Goal: Check status

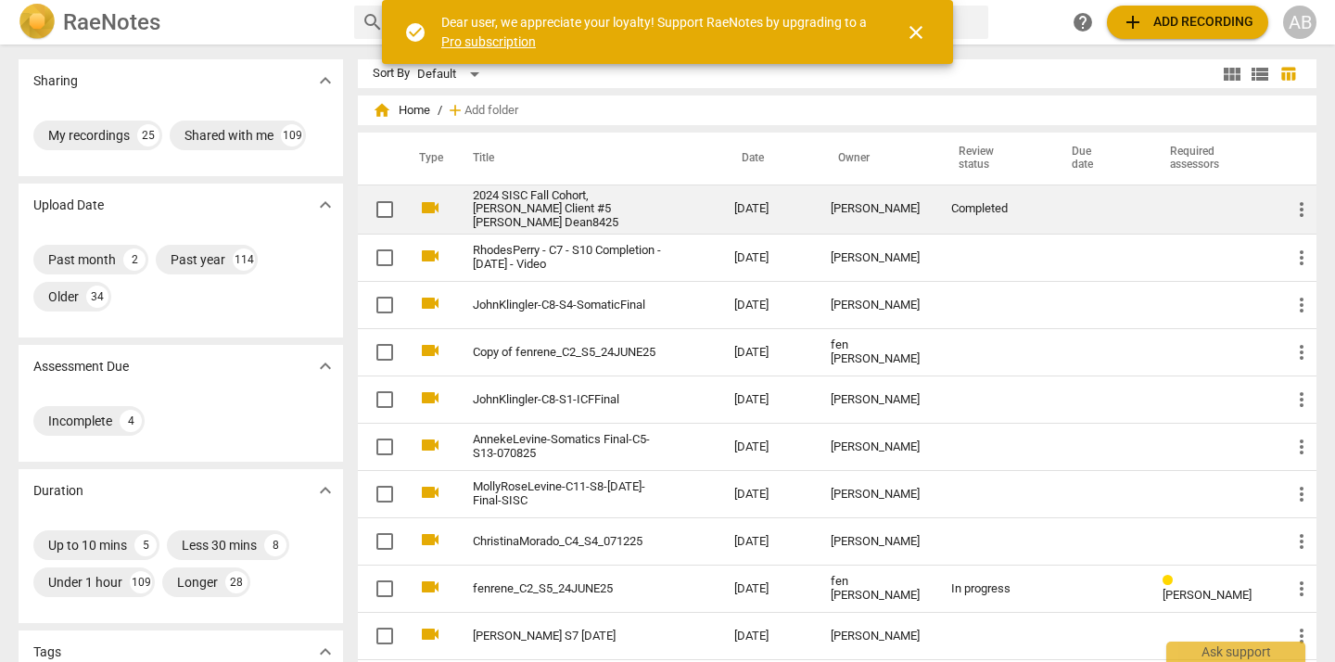
click at [818, 206] on td "[PERSON_NAME]" at bounding box center [876, 210] width 121 height 50
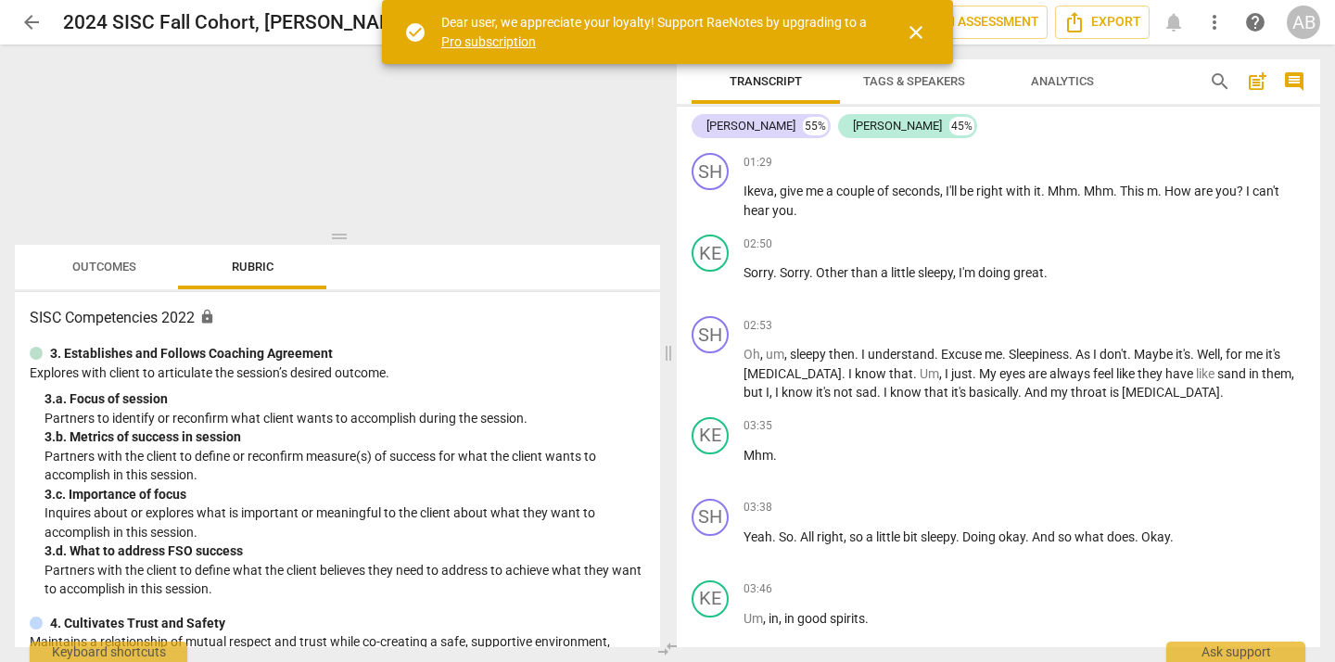
click at [910, 41] on span "close" at bounding box center [916, 32] width 22 height 22
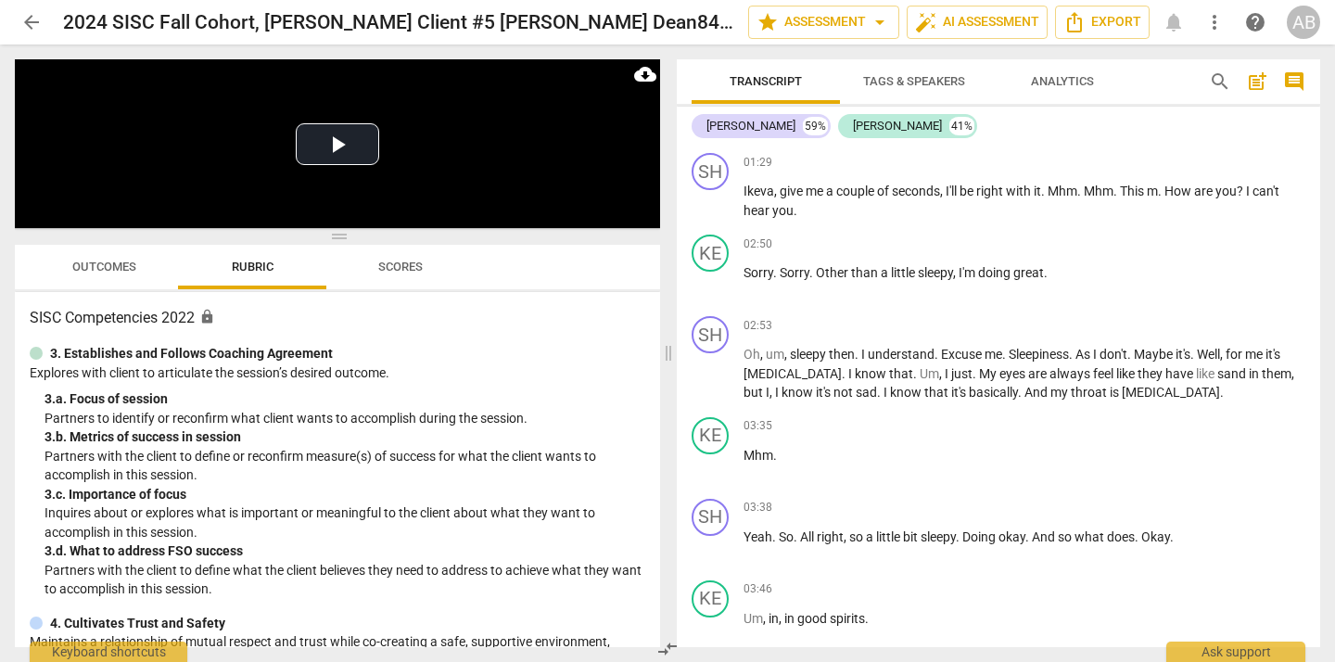
click at [408, 274] on span "Scores" at bounding box center [400, 267] width 89 height 25
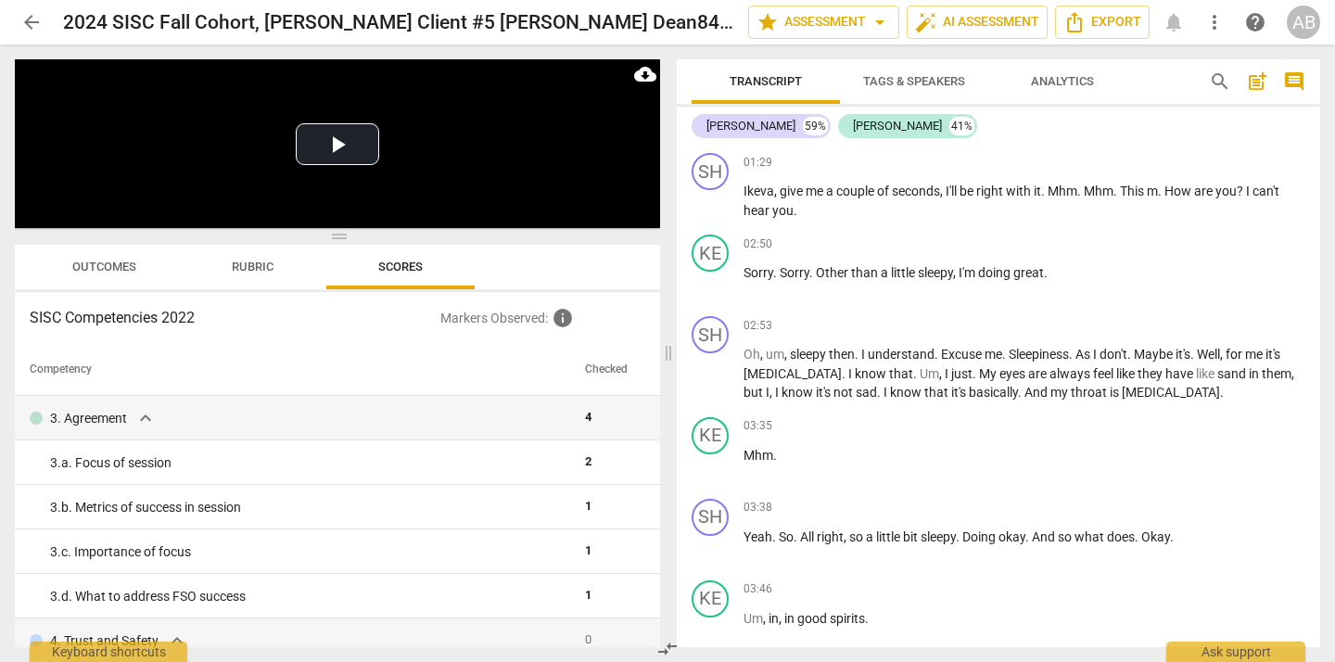
click at [243, 255] on span "Rubric" at bounding box center [253, 267] width 86 height 25
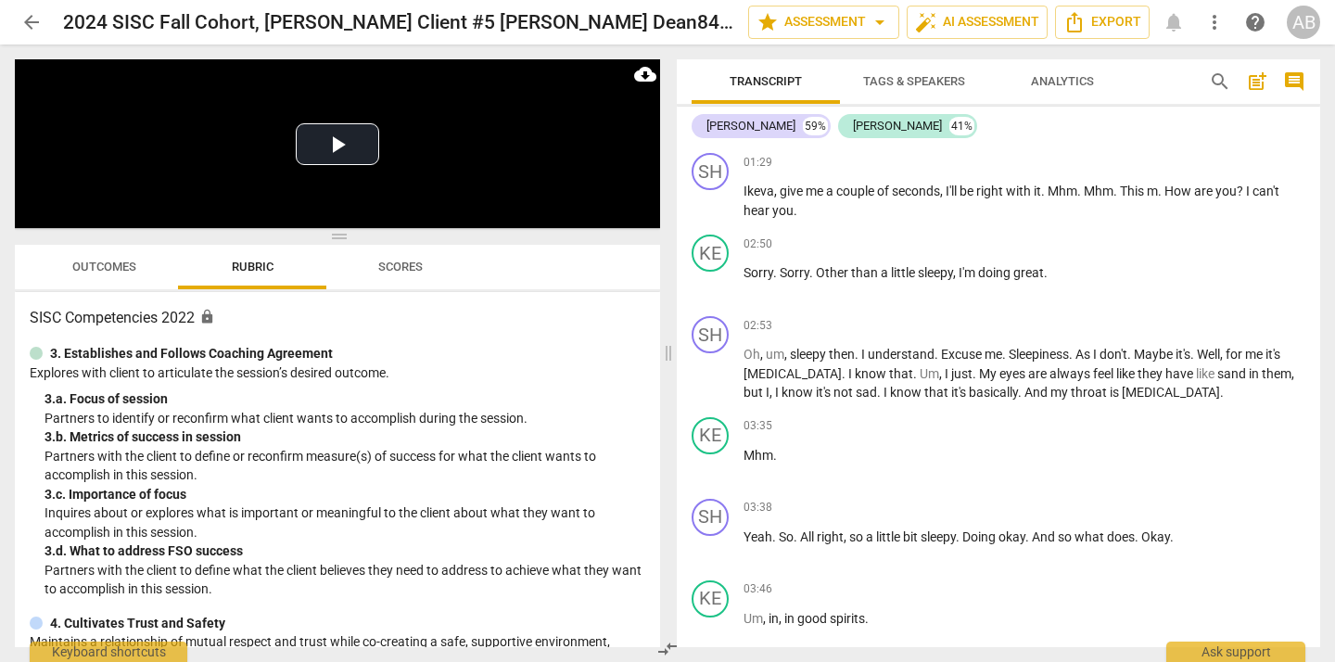
click at [82, 262] on span "Outcomes" at bounding box center [104, 267] width 64 height 14
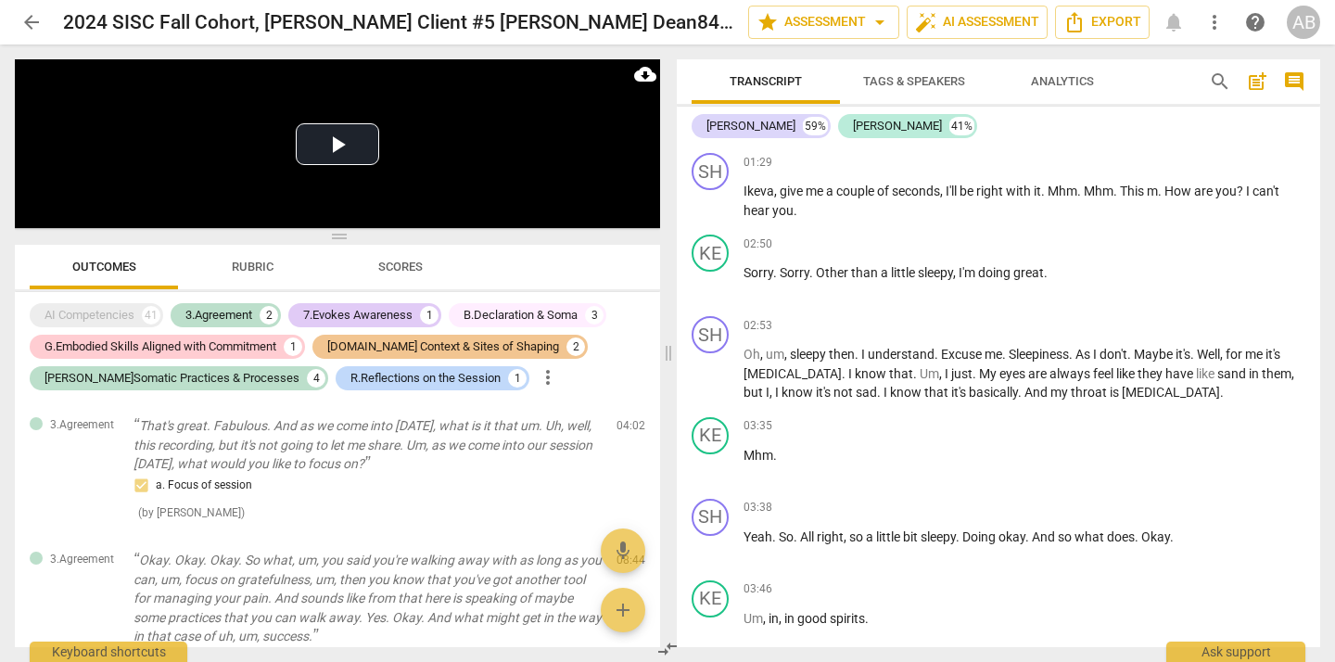
click at [391, 266] on span "Scores" at bounding box center [400, 267] width 45 height 14
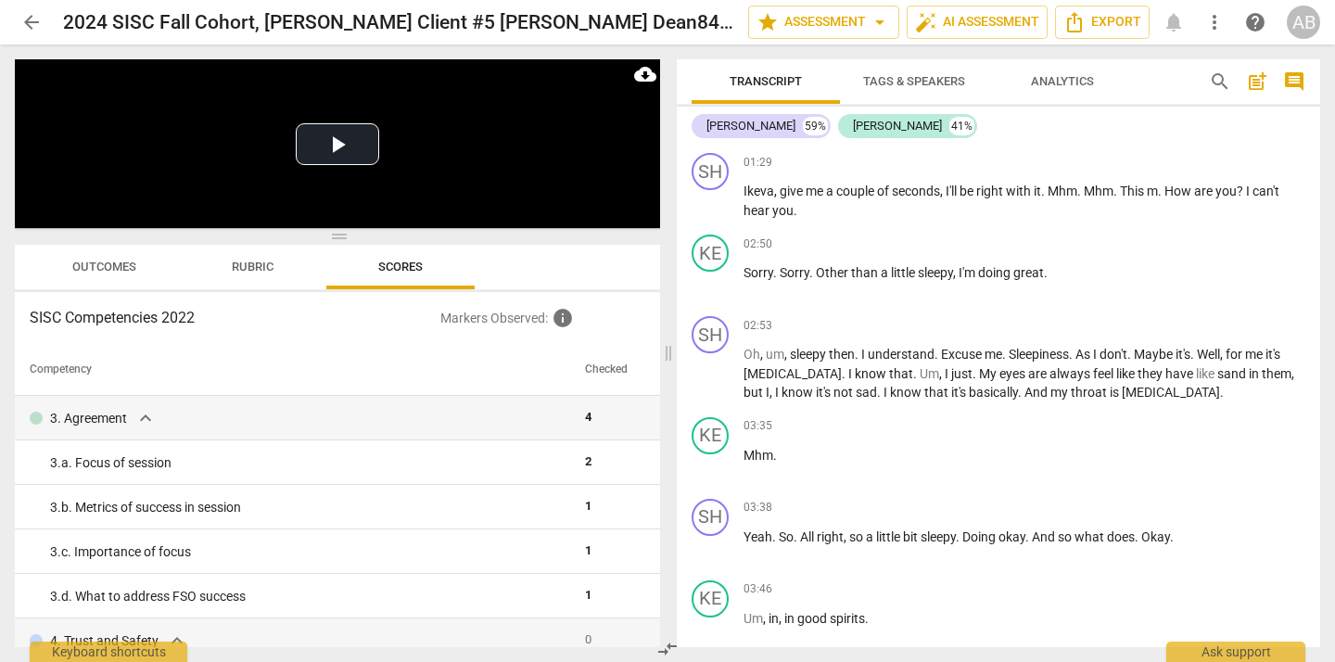
click at [260, 274] on span "Rubric" at bounding box center [253, 267] width 86 height 25
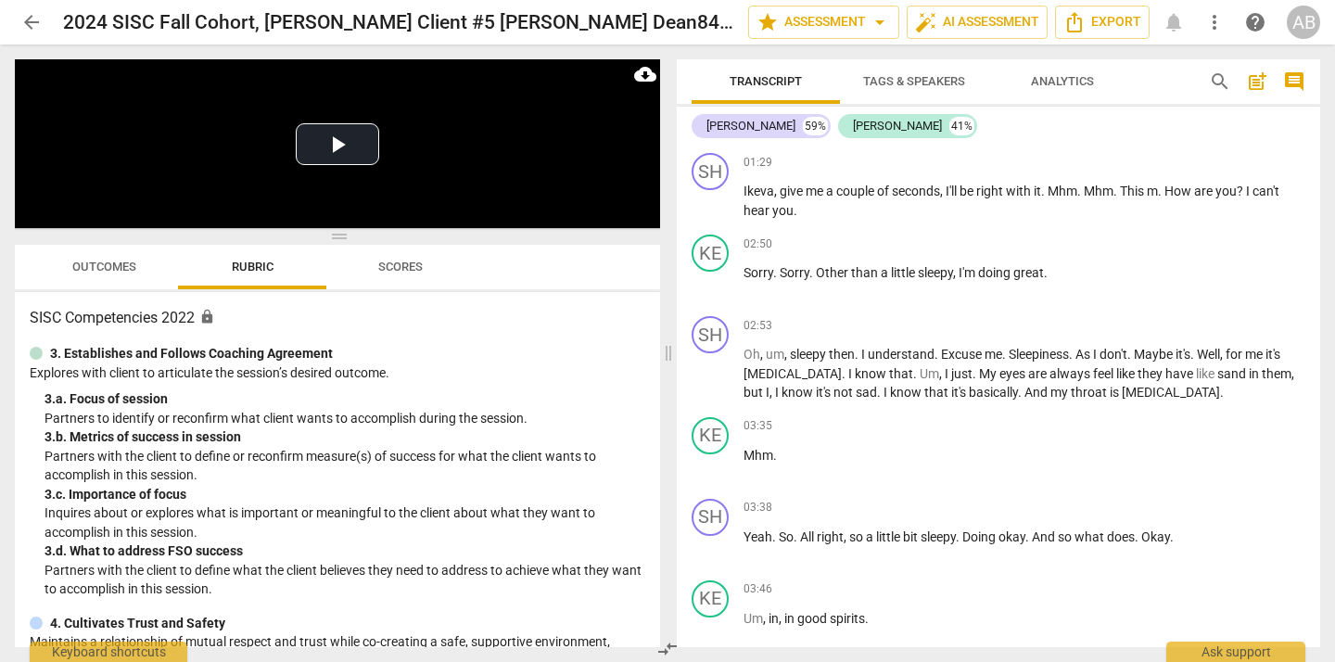
click at [412, 264] on span "Scores" at bounding box center [400, 267] width 45 height 14
